Goal: Information Seeking & Learning: Learn about a topic

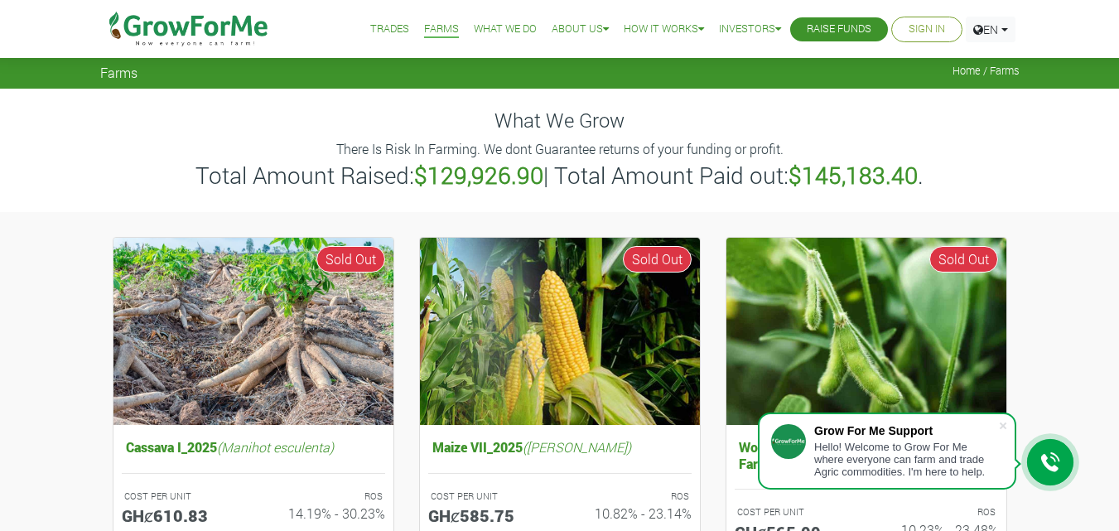
click at [373, 31] on link "Trades" at bounding box center [389, 29] width 39 height 17
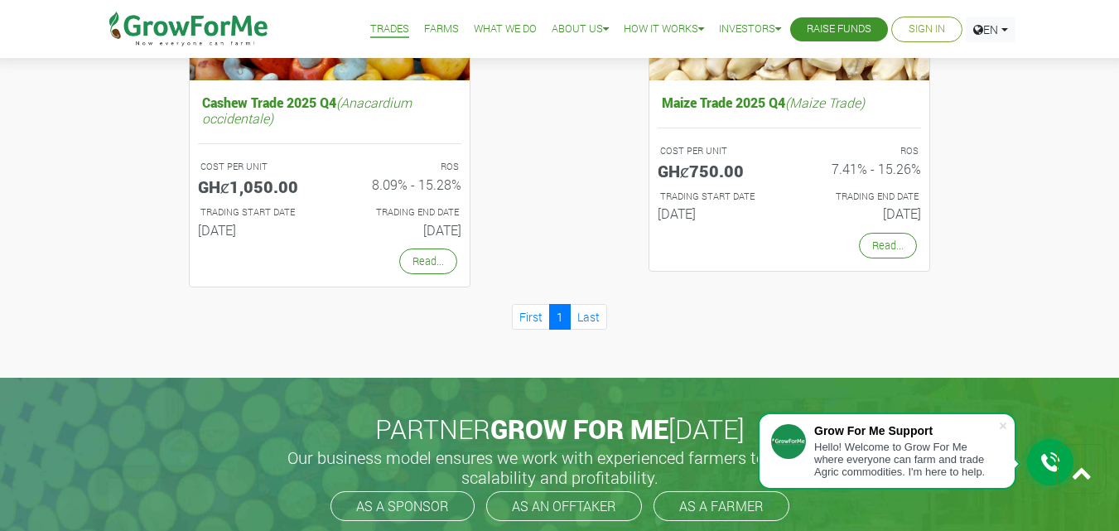
scroll to position [1608, 0]
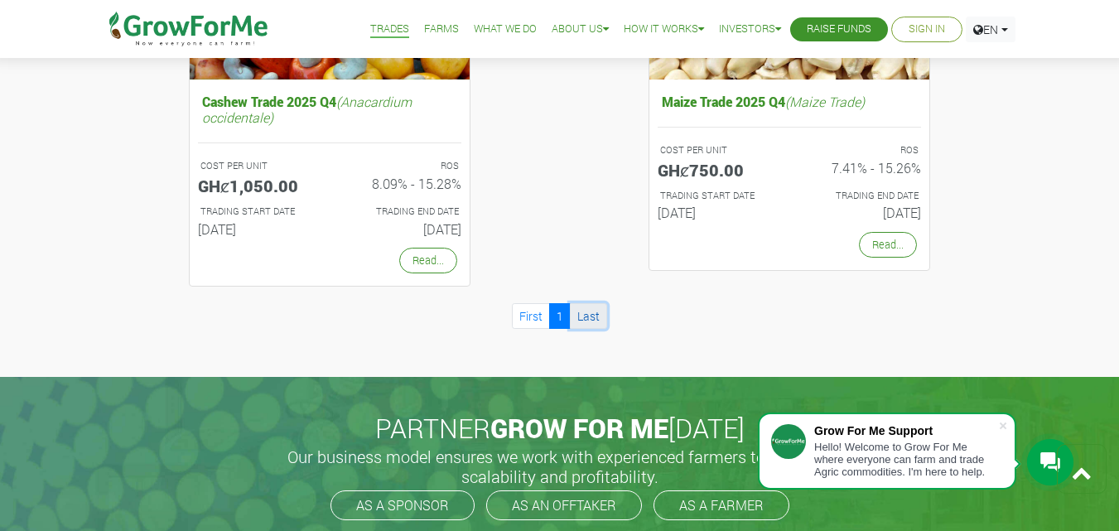
click at [588, 326] on link "Last" at bounding box center [588, 316] width 37 height 26
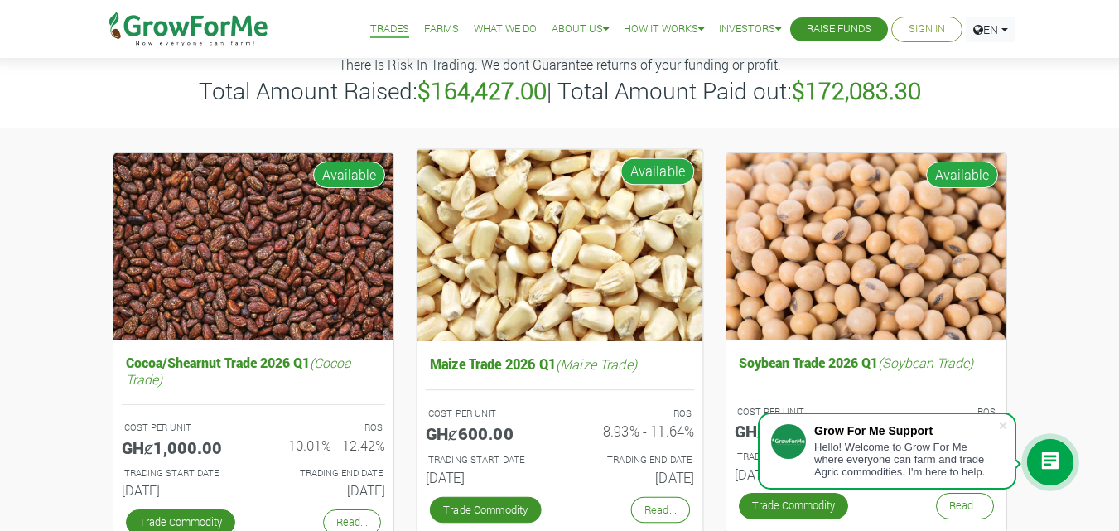
scroll to position [89, 0]
